Goal: Information Seeking & Learning: Understand process/instructions

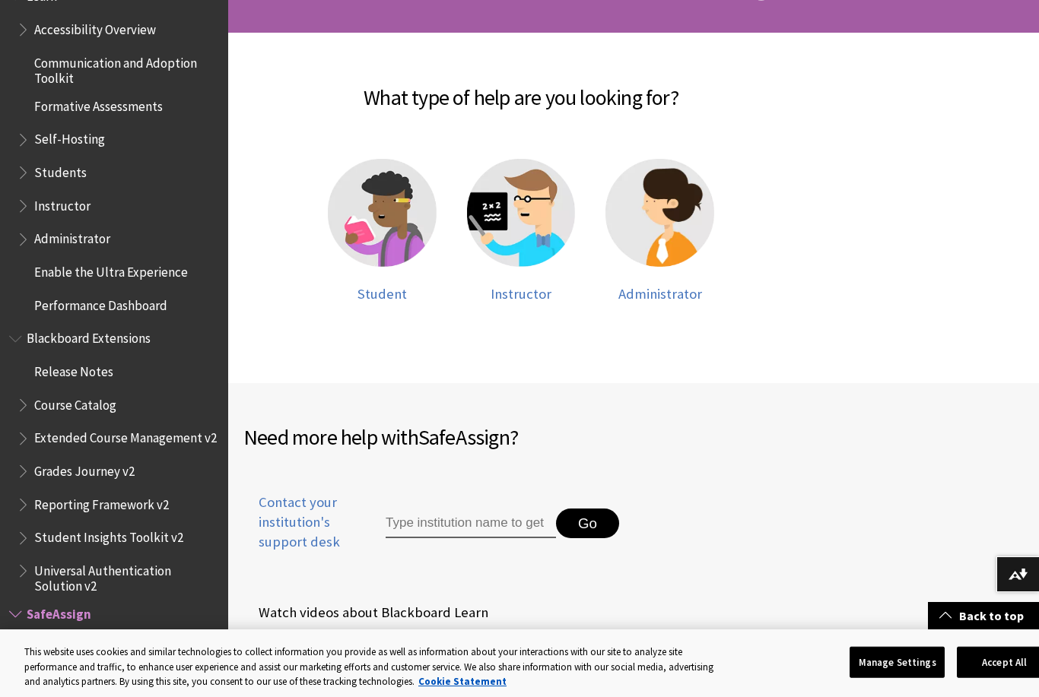
scroll to position [271, 0]
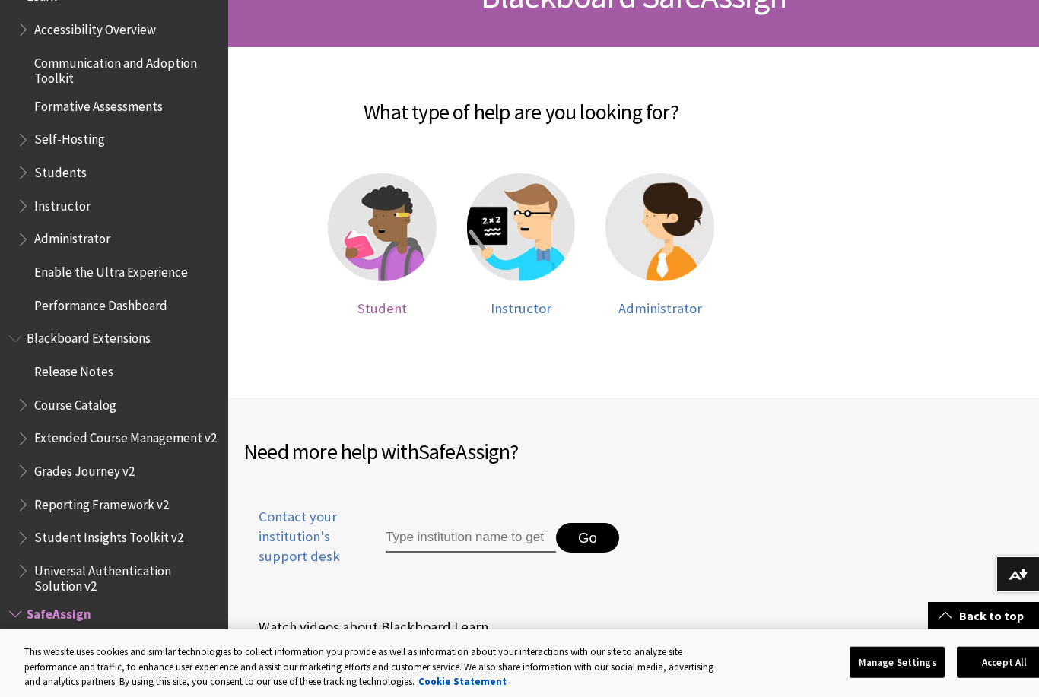
click at [361, 246] on img at bounding box center [382, 227] width 109 height 109
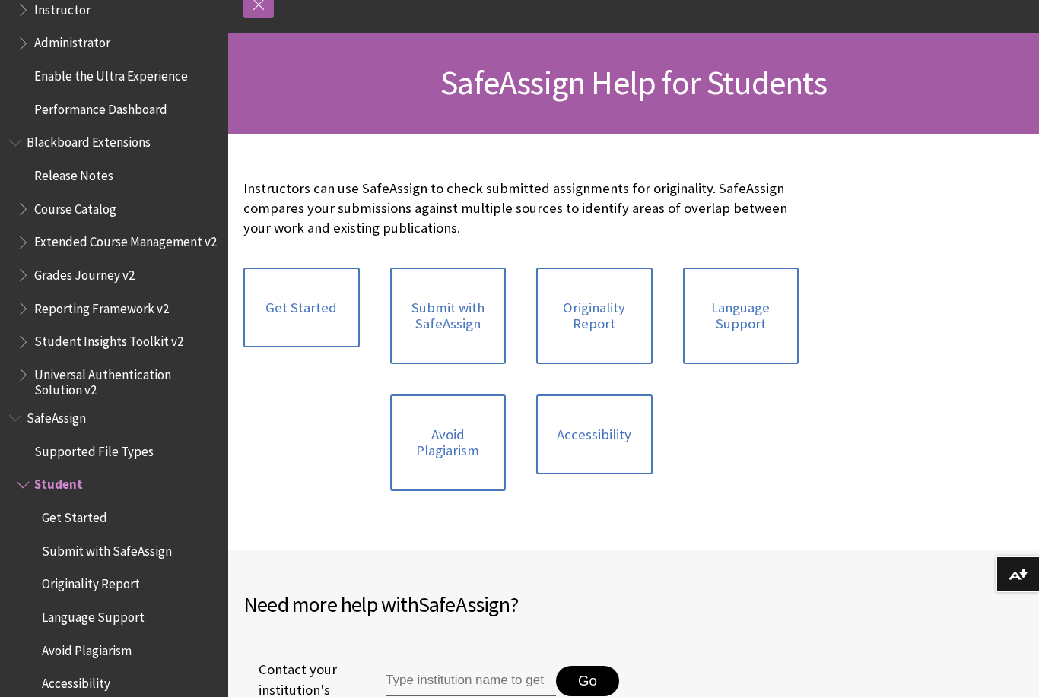
scroll to position [209, 0]
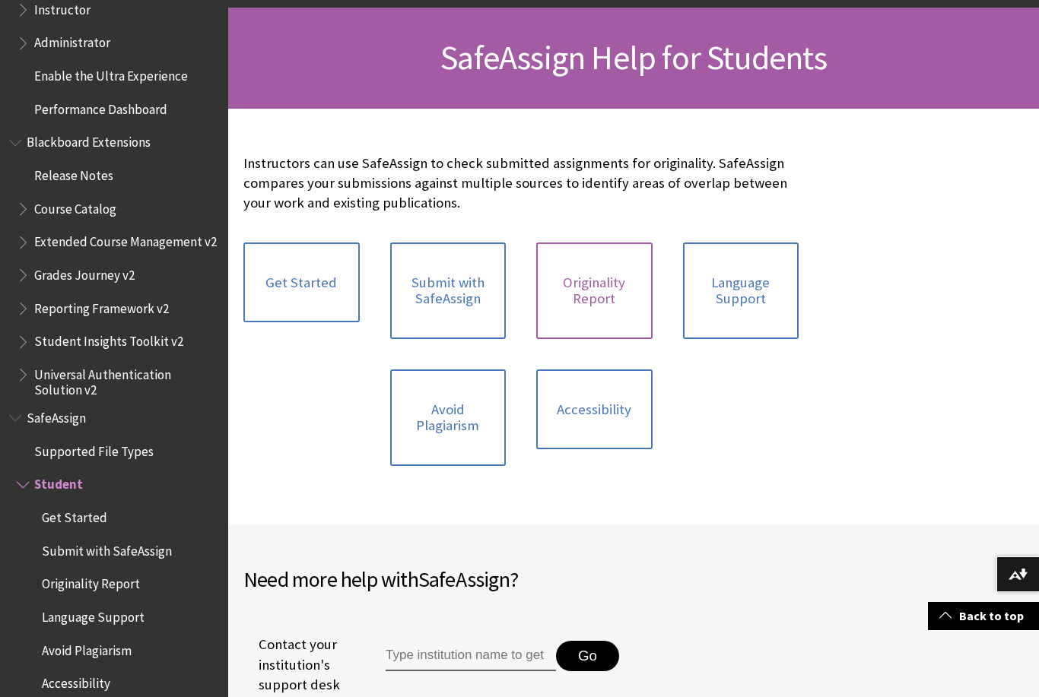
click at [612, 303] on link "Originality Report" at bounding box center [594, 291] width 116 height 97
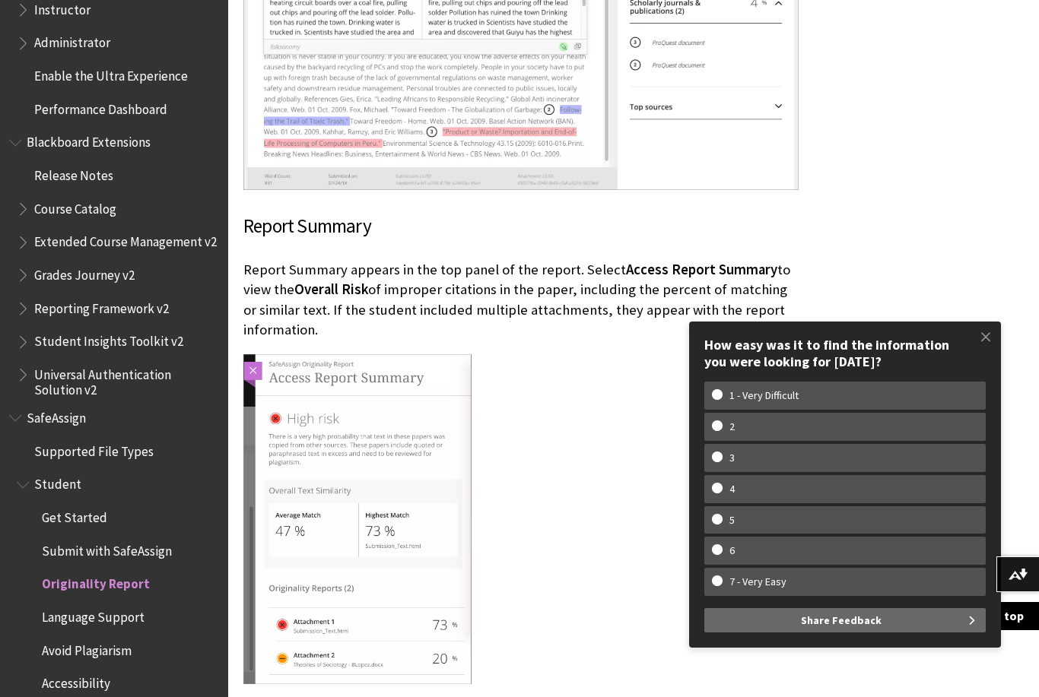
scroll to position [2690, 0]
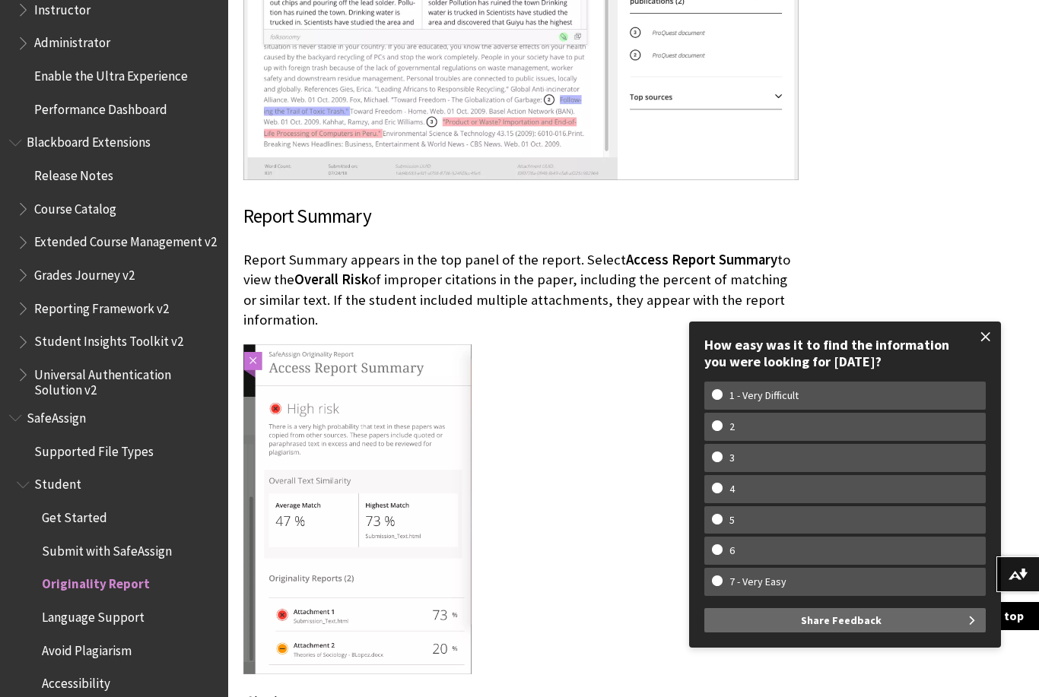
click at [989, 353] on span at bounding box center [986, 337] width 32 height 32
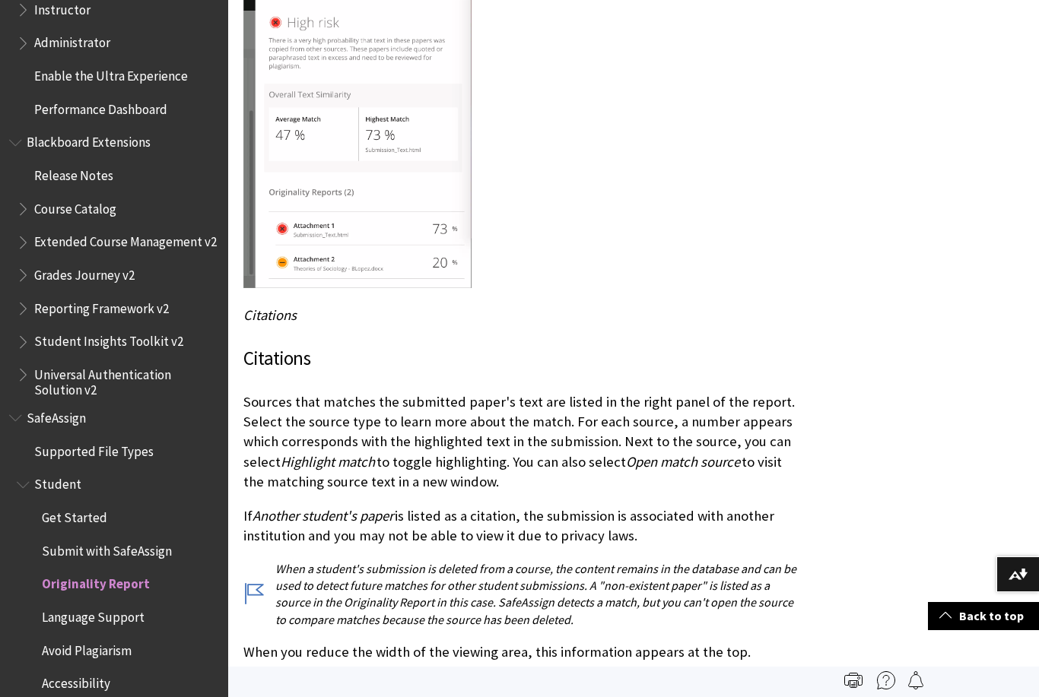
drag, startPoint x: 505, startPoint y: 395, endPoint x: -1, endPoint y: -3076, distance: 3507.8
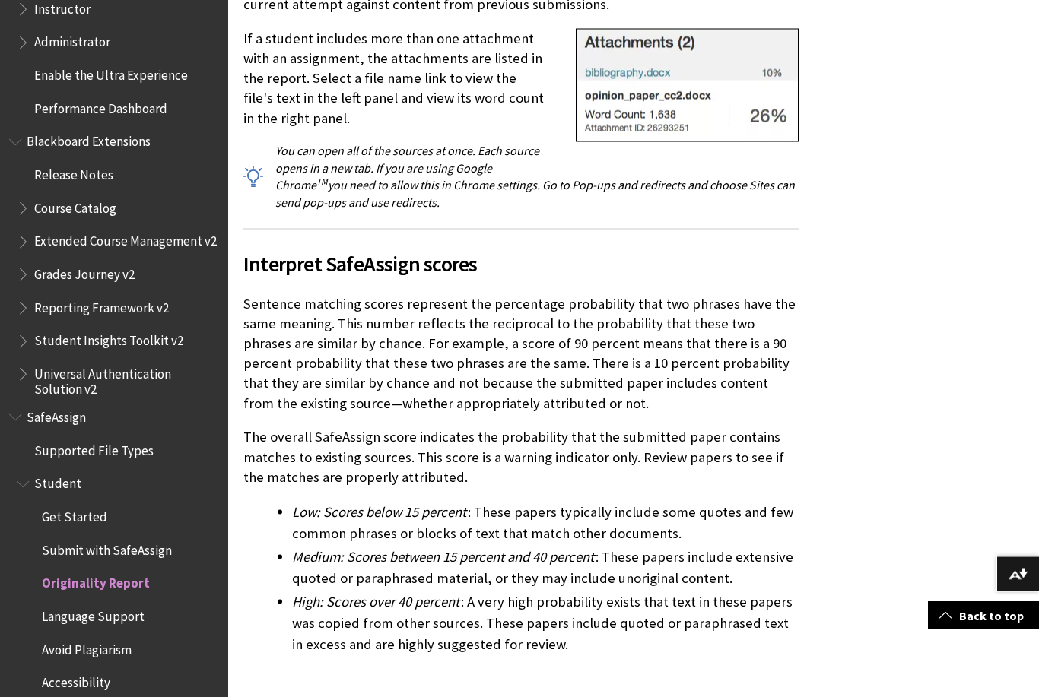
scroll to position [4509, 0]
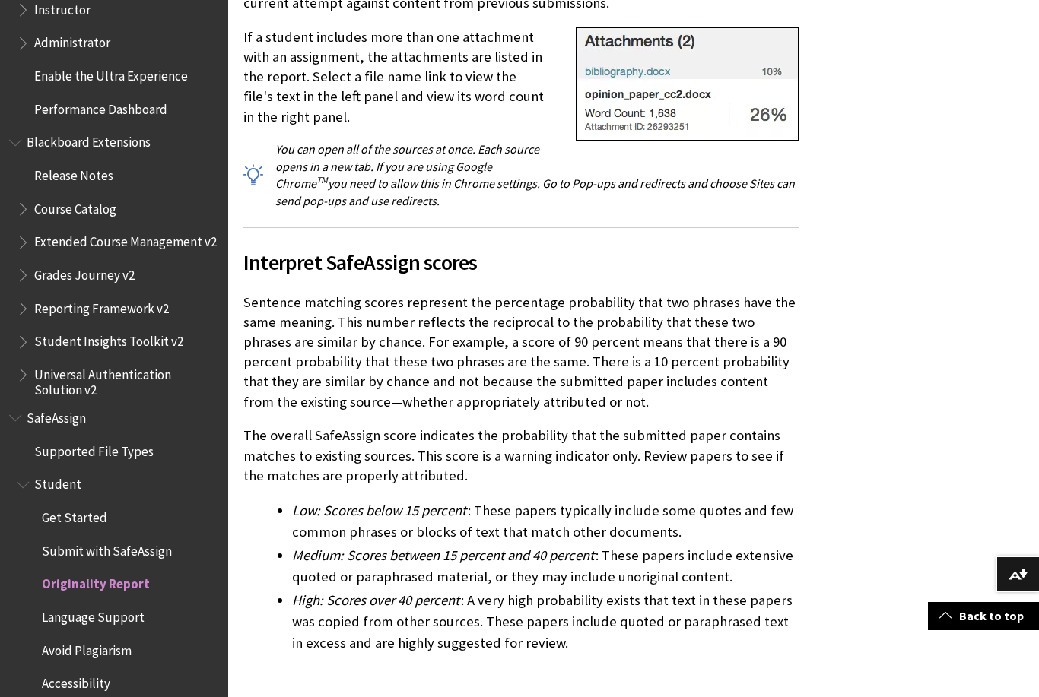
click at [62, 638] on span "Avoid Plagiarism" at bounding box center [121, 651] width 195 height 26
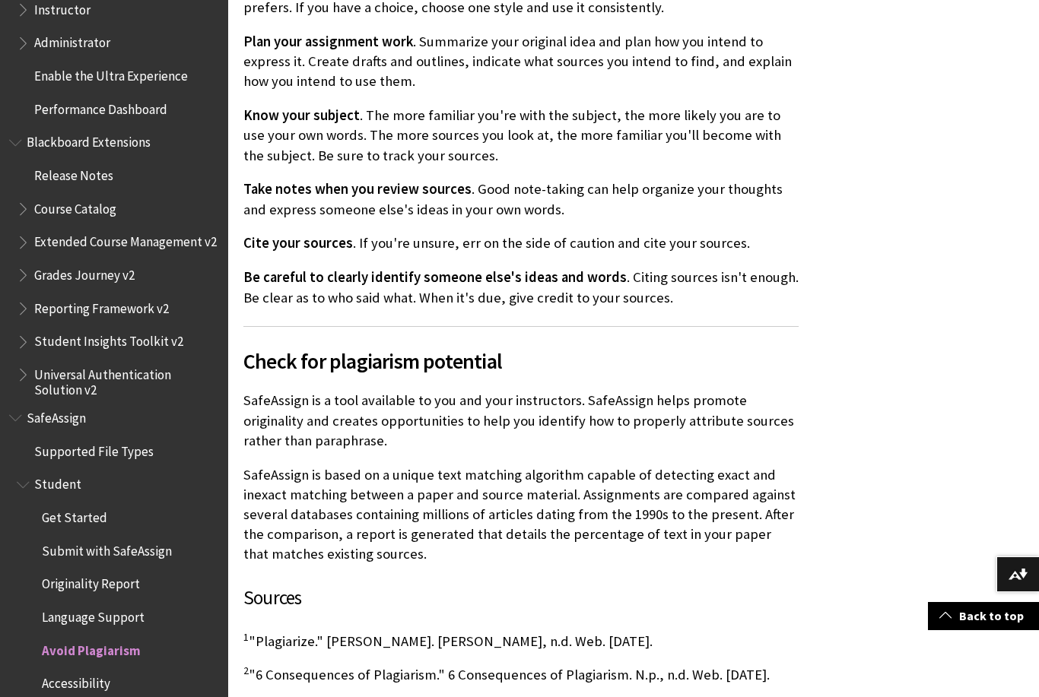
scroll to position [859, 0]
